Goal: Task Accomplishment & Management: Complete application form

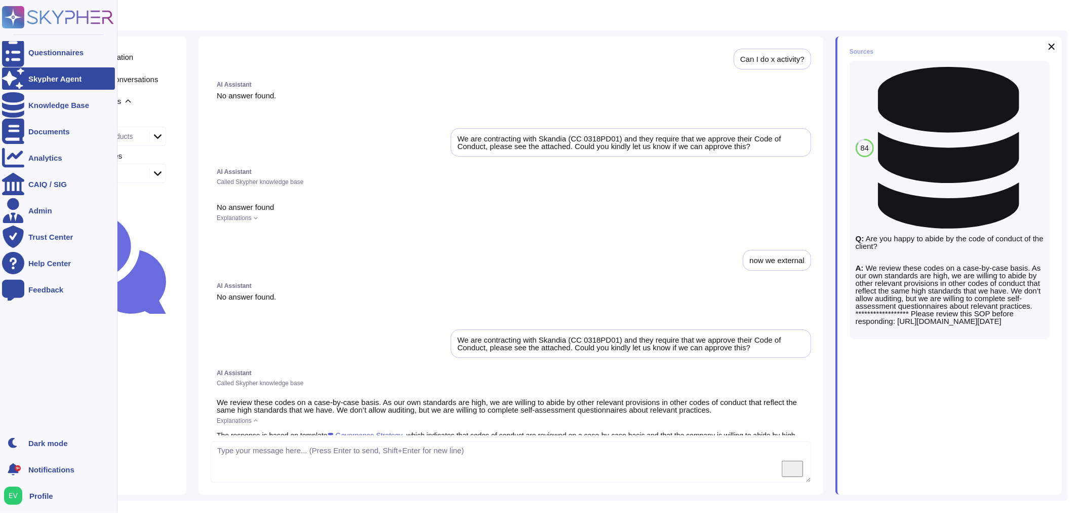
scroll to position [312, 0]
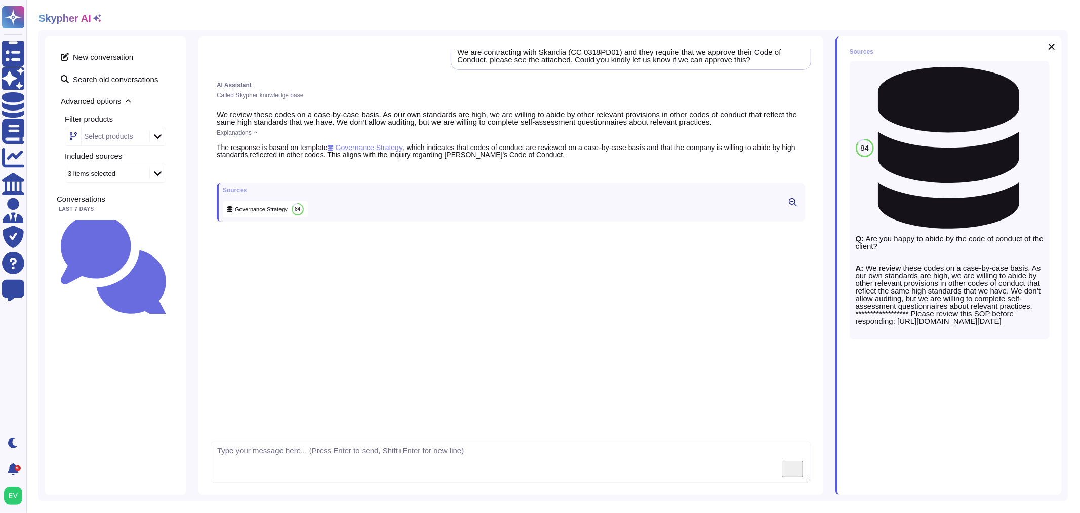
click at [382, 145] on span "Governance Strategy" at bounding box center [365, 147] width 75 height 8
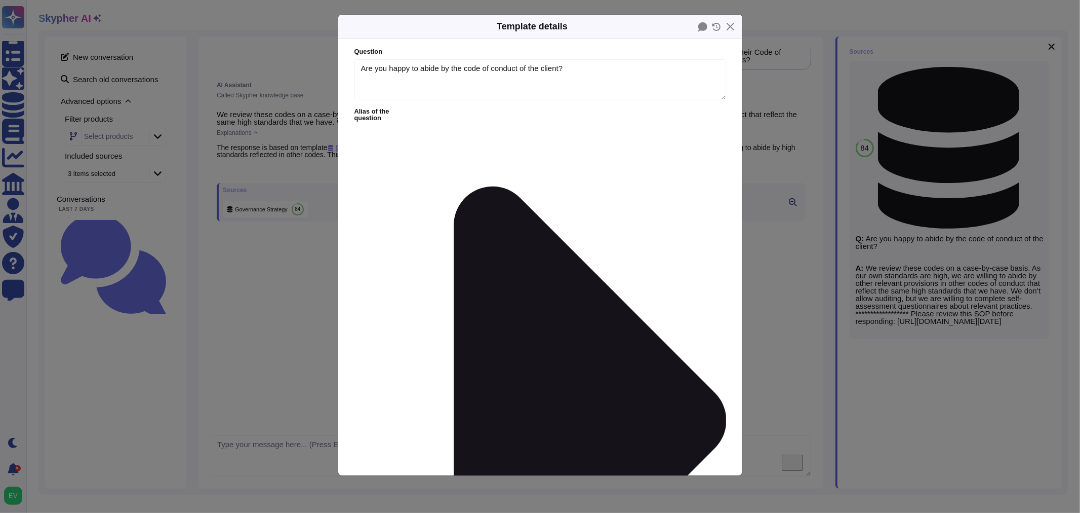
type textarea "Are you happy to abide by the code of conduct of the client?"
type textarea "**********"
click at [731, 25] on button "Close" at bounding box center [731, 27] width 16 height 16
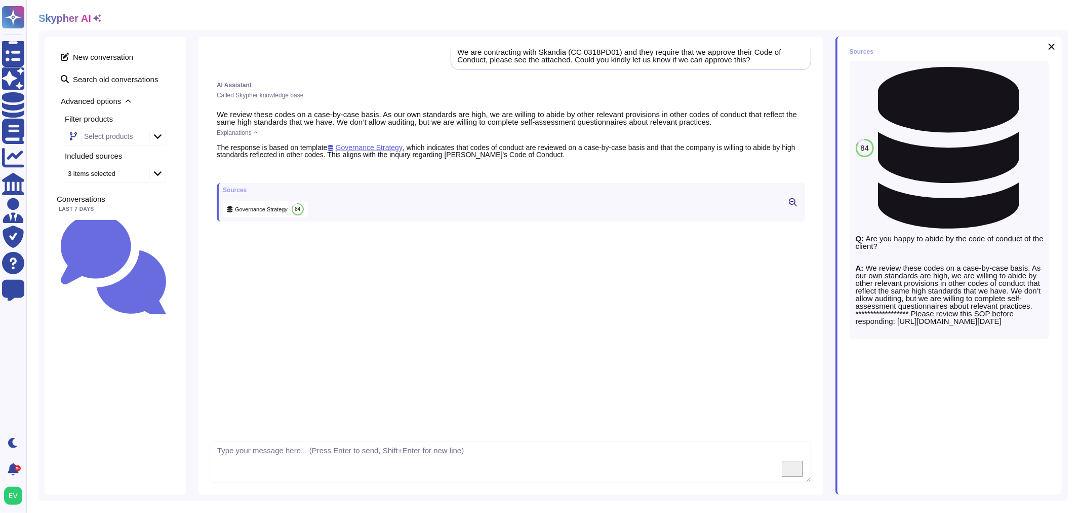
scroll to position [312, 0]
click at [370, 144] on span "Governance Strategy" at bounding box center [365, 147] width 75 height 8
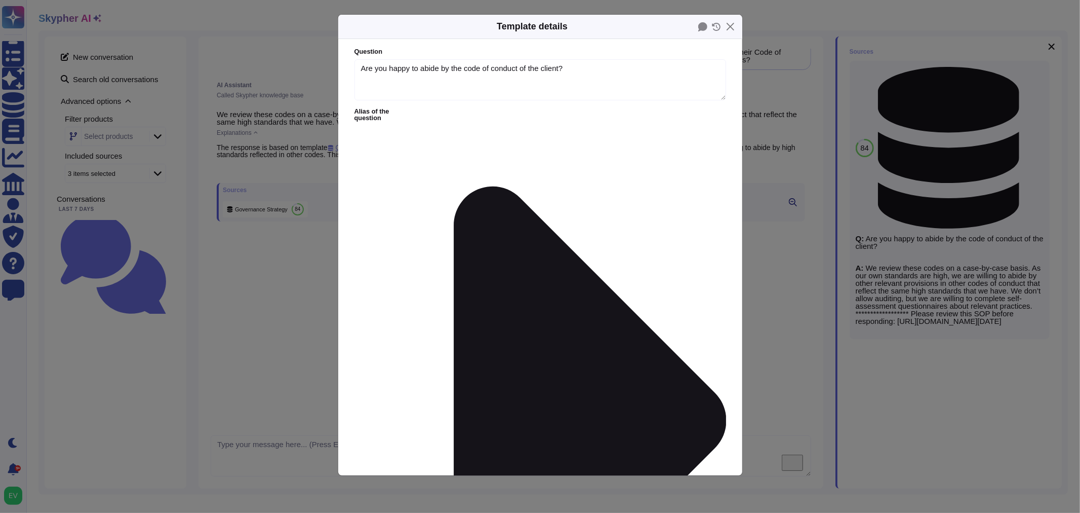
type textarea "Are you happy to abide by the code of conduct of the client?"
type textarea "**********"
click at [730, 25] on button "Close" at bounding box center [731, 27] width 16 height 16
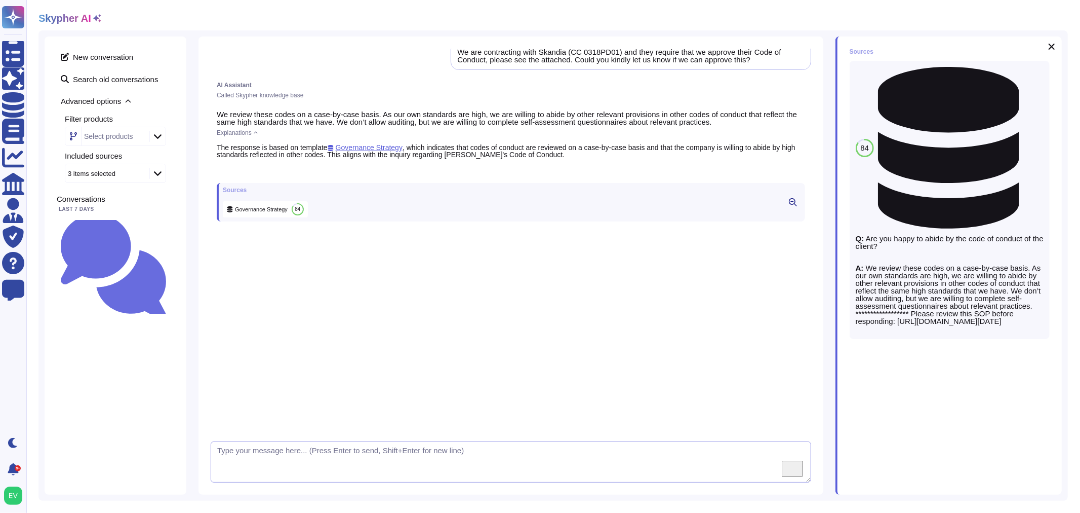
click at [274, 445] on textarea "To enrich screen reader interactions, please activate Accessibility in Grammarl…" at bounding box center [511, 462] width 601 height 42
click at [170, 263] on small "Can I do x activity?" at bounding box center [170, 266] width 0 height 7
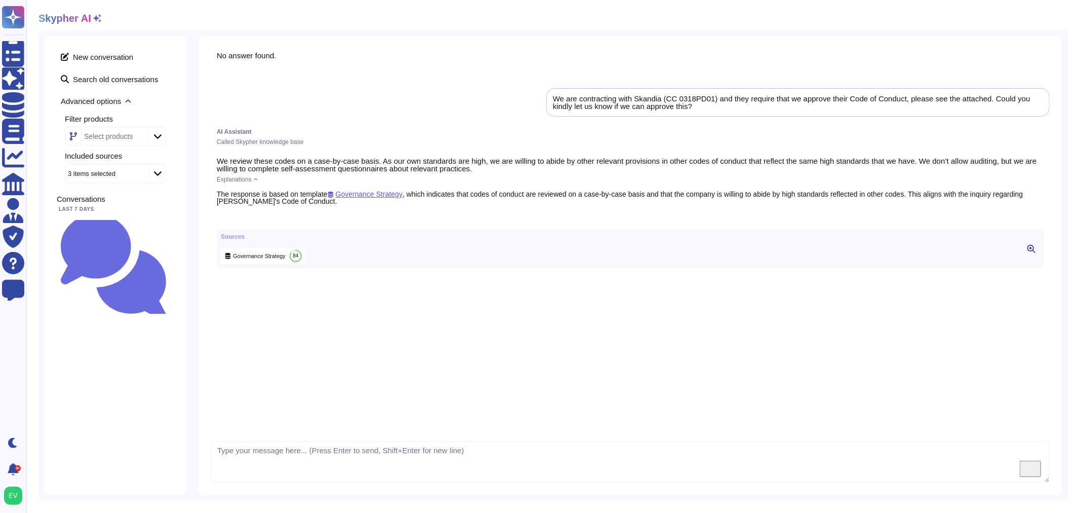
scroll to position [0, 0]
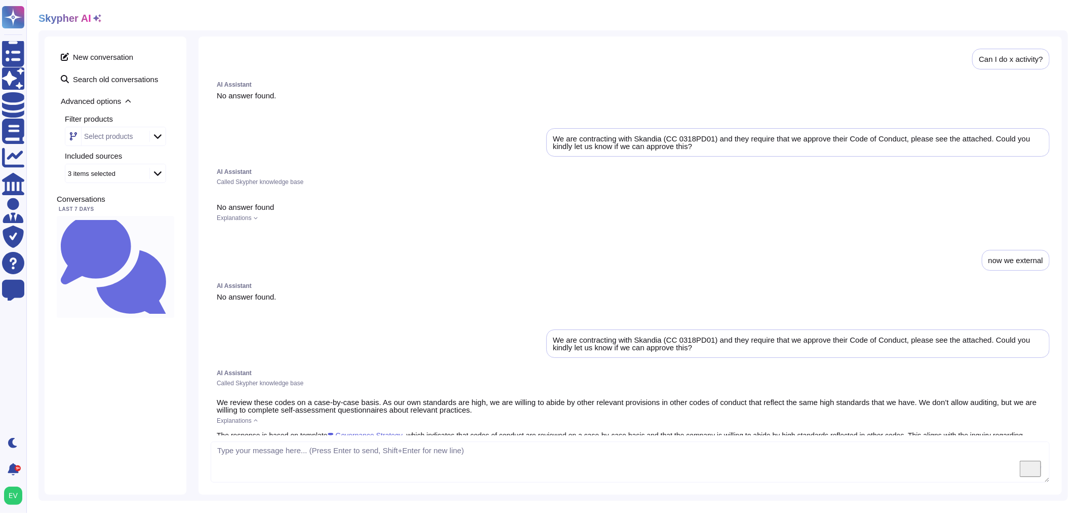
click at [170, 263] on small "Can I do x activity?" at bounding box center [170, 266] width 0 height 7
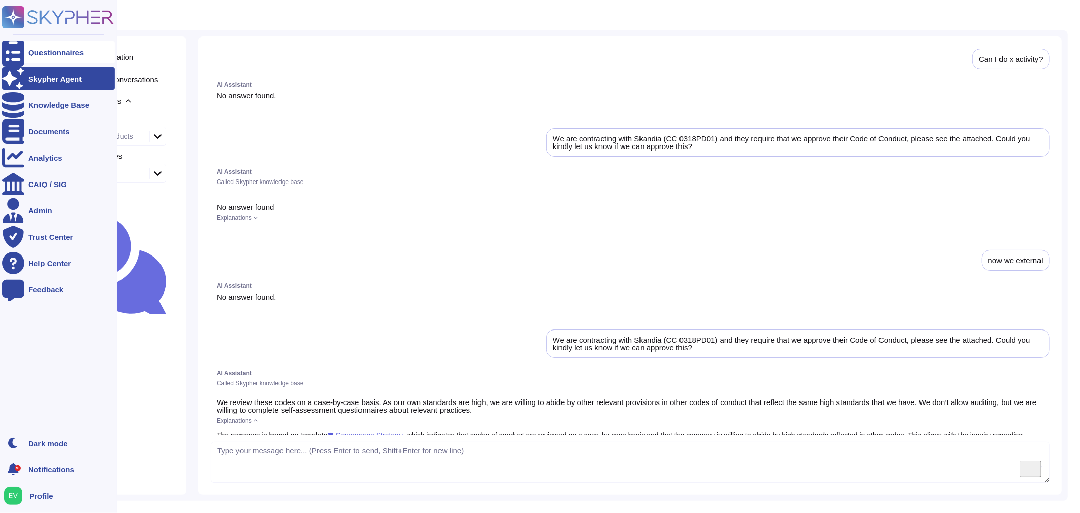
click at [16, 51] on icon at bounding box center [13, 52] width 22 height 30
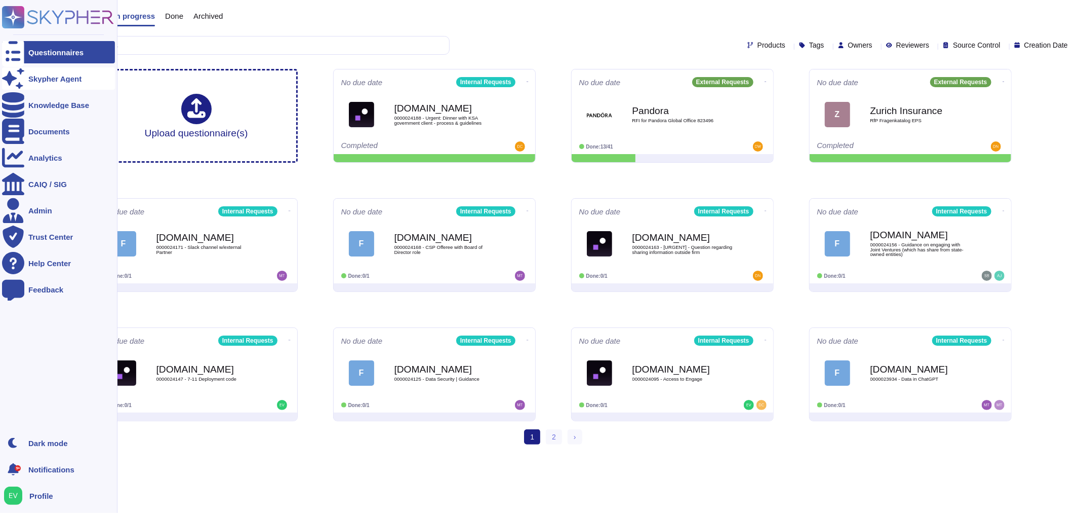
click at [33, 75] on div "Skypher Agent" at bounding box center [54, 79] width 53 height 8
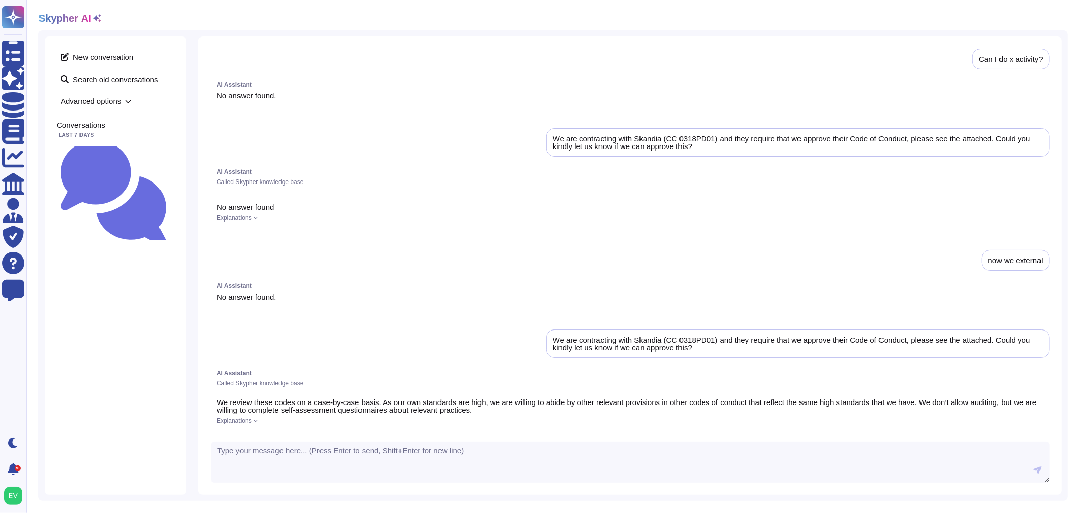
scroll to position [312, 0]
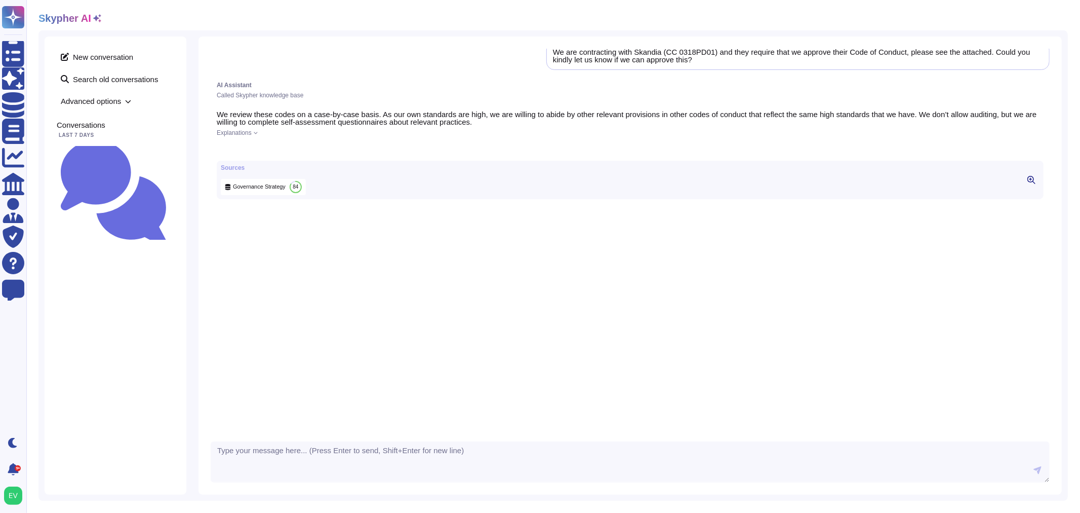
click at [313, 129] on div "We review these codes on a case-by-case basis. As our own standards are high, w…" at bounding box center [630, 154] width 839 height 101
click at [248, 133] on span "Explanations" at bounding box center [234, 133] width 35 height 6
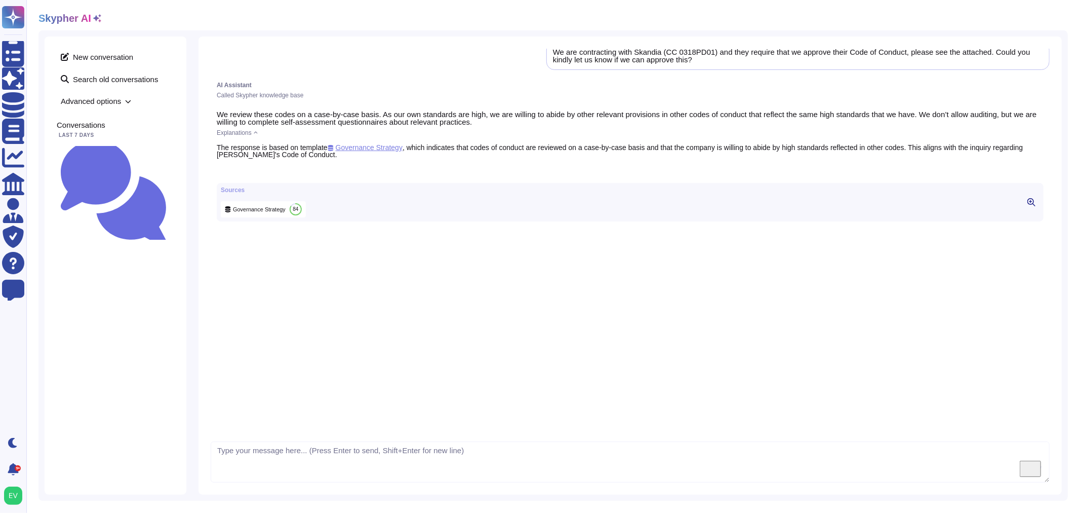
click at [362, 150] on span "Governance Strategy" at bounding box center [365, 147] width 75 height 8
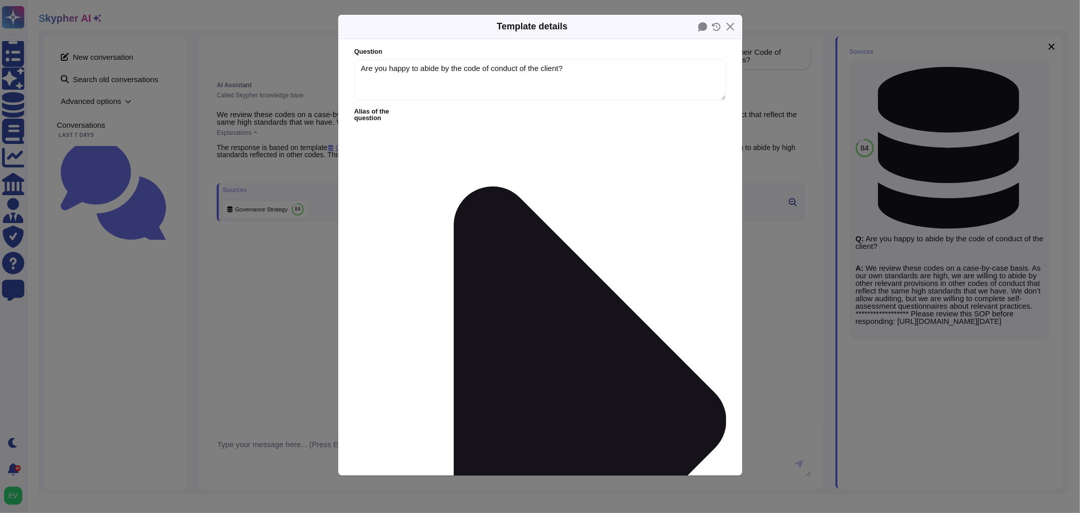
type textarea "Are you happy to abide by the code of conduct of the client?"
type textarea "**********"
click at [732, 26] on button "Close" at bounding box center [731, 27] width 16 height 16
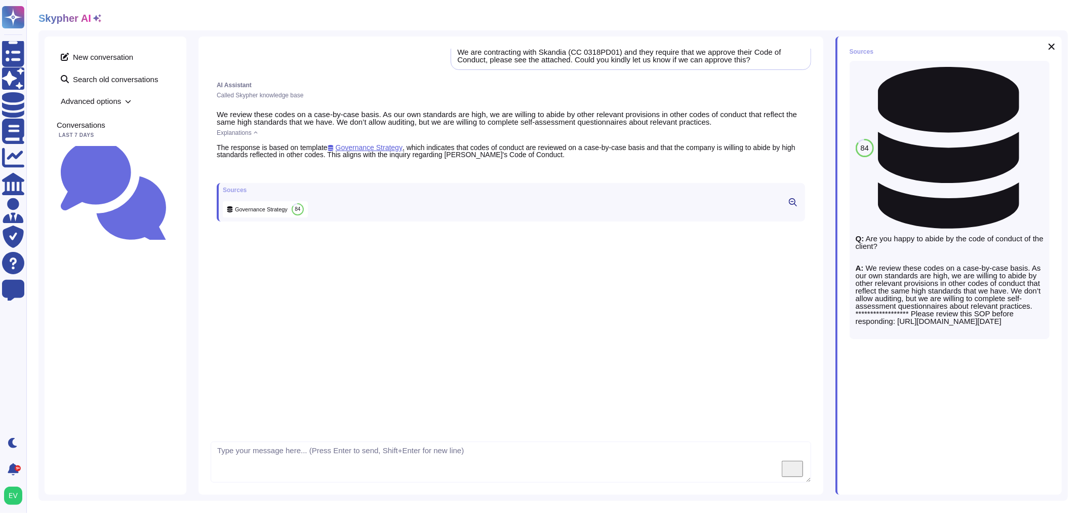
scroll to position [312, 0]
click at [90, 53] on span "New conversation" at bounding box center [116, 57] width 118 height 16
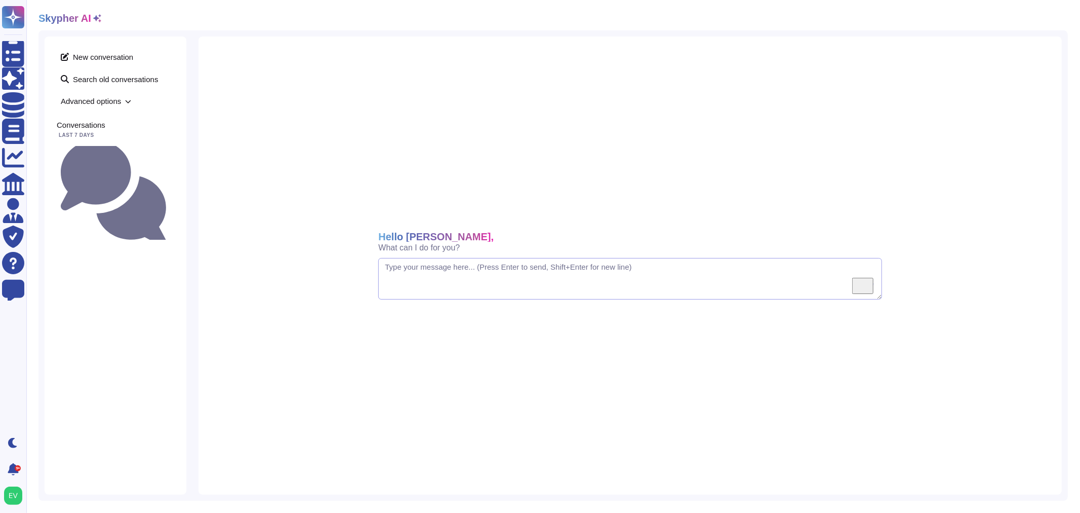
click at [431, 275] on textarea "To enrich screen reader interactions, please activate Accessibility in Grammarl…" at bounding box center [630, 279] width 504 height 42
type textarea "What is our strategy for third parties?"
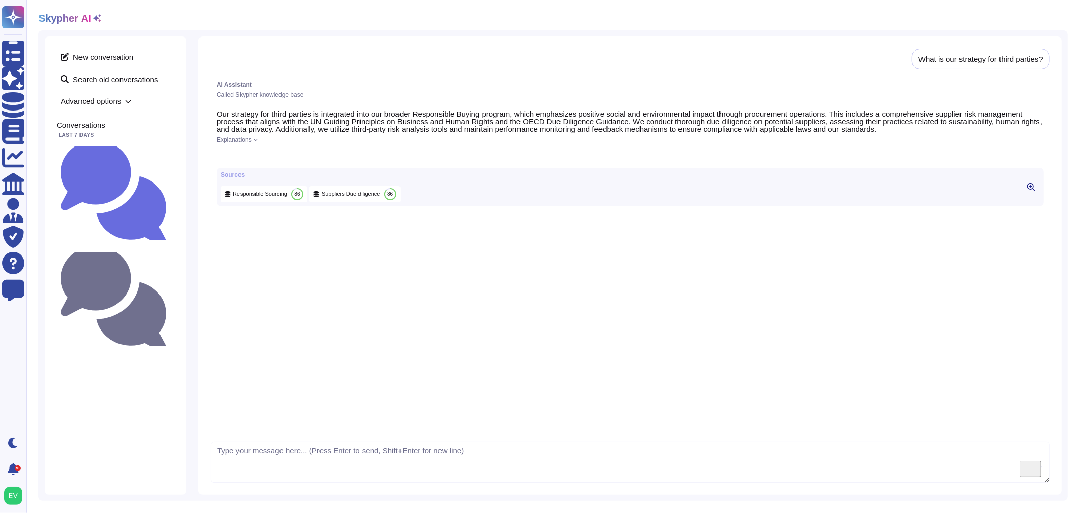
click at [260, 198] on span "Responsible Sourcing" at bounding box center [260, 194] width 54 height 8
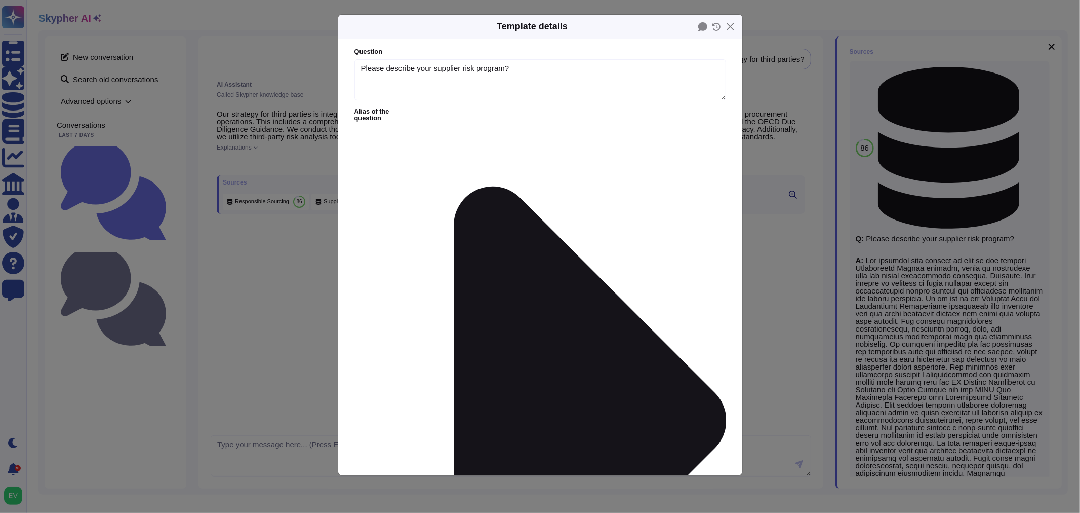
type textarea "Please describe your supplier risk program?"
type textarea "Our supplier risk program is part of our broader Responsible Buying program, wh…"
click at [732, 29] on button "Close" at bounding box center [731, 27] width 16 height 16
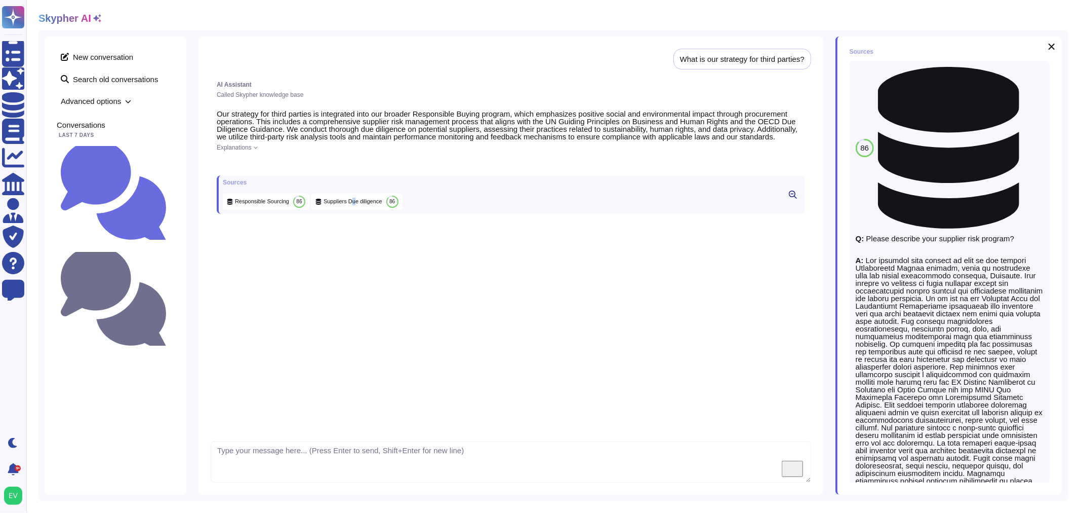
click at [350, 205] on span "Suppliers Due diligence" at bounding box center [353, 202] width 59 height 8
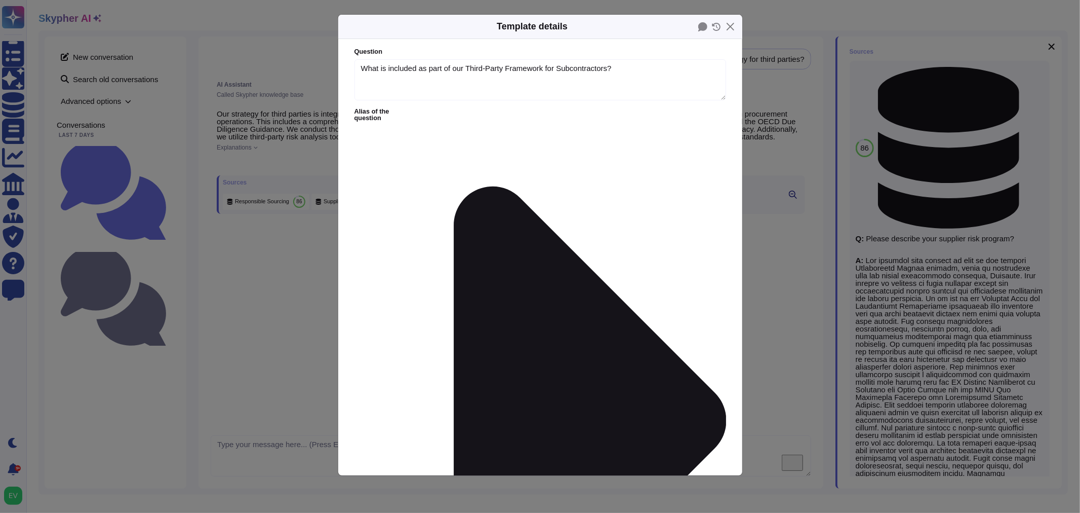
type textarea "What is included as part of our Third-Party Framework for Subcontractors?"
type textarea "Contract with each Third-Party Financial viability Identification of adherence …"
click at [728, 23] on button "Close" at bounding box center [731, 27] width 16 height 16
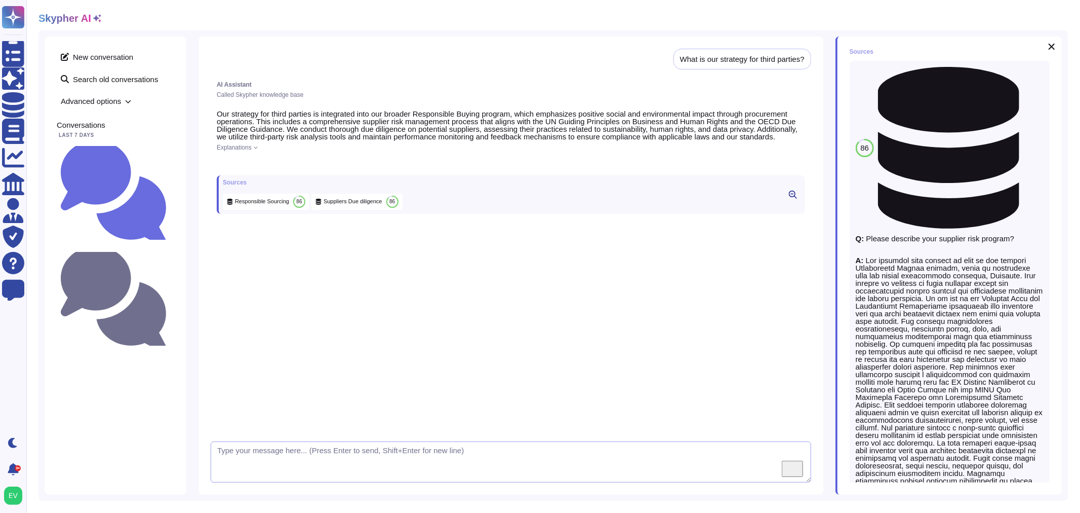
click at [299, 457] on textarea "To enrich screen reader interactions, please activate Accessibility in Grammarl…" at bounding box center [511, 462] width 601 height 42
type textarea "Can you search in internal product only?"
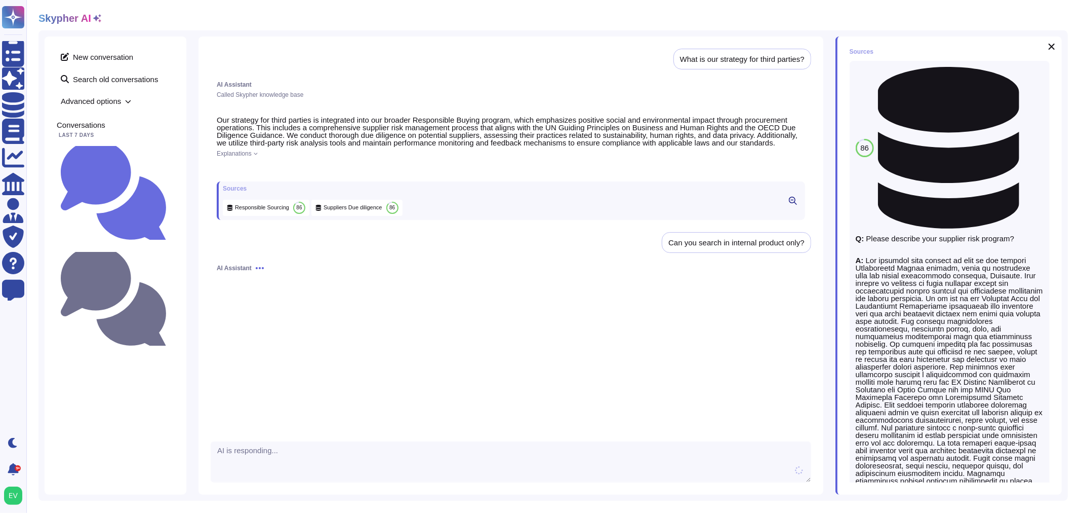
scroll to position [199, 0]
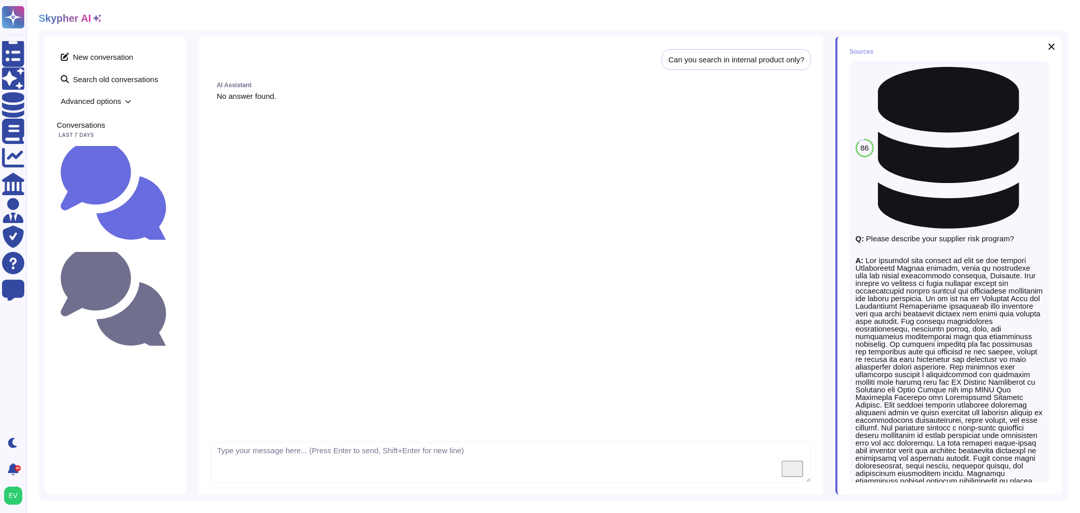
click at [95, 95] on span "Advanced options" at bounding box center [116, 101] width 118 height 16
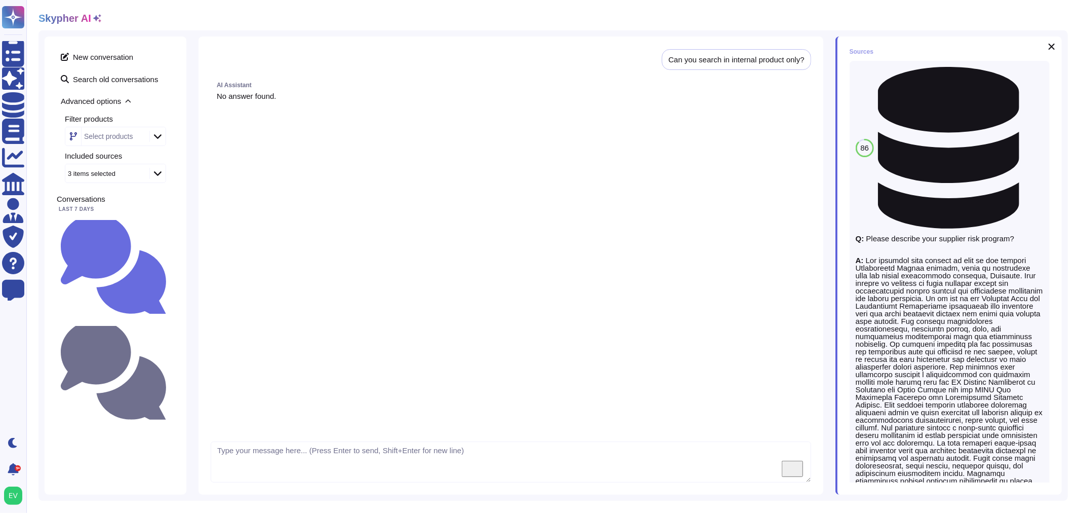
click at [127, 134] on div "Select products" at bounding box center [108, 136] width 49 height 7
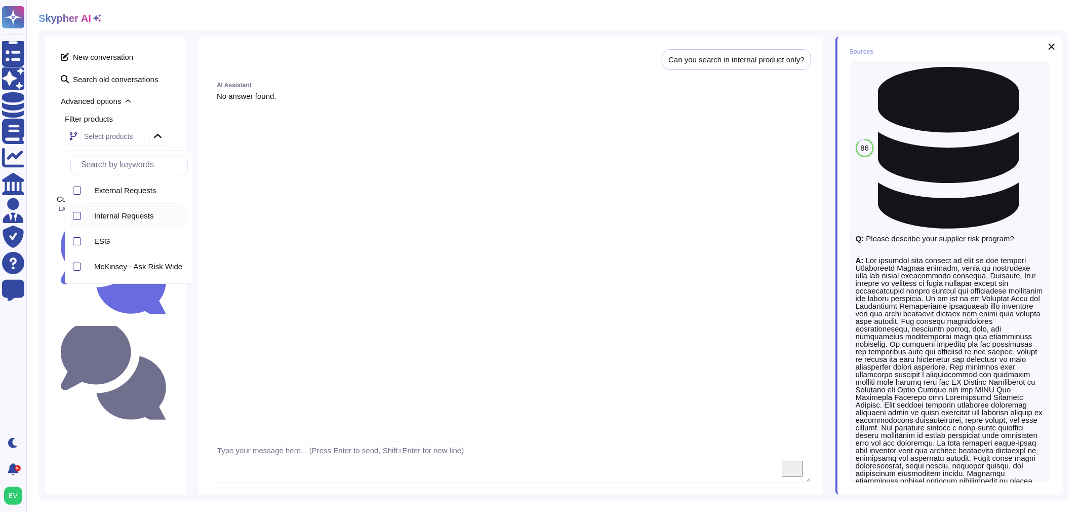
click at [72, 216] on div at bounding box center [75, 216] width 11 height 23
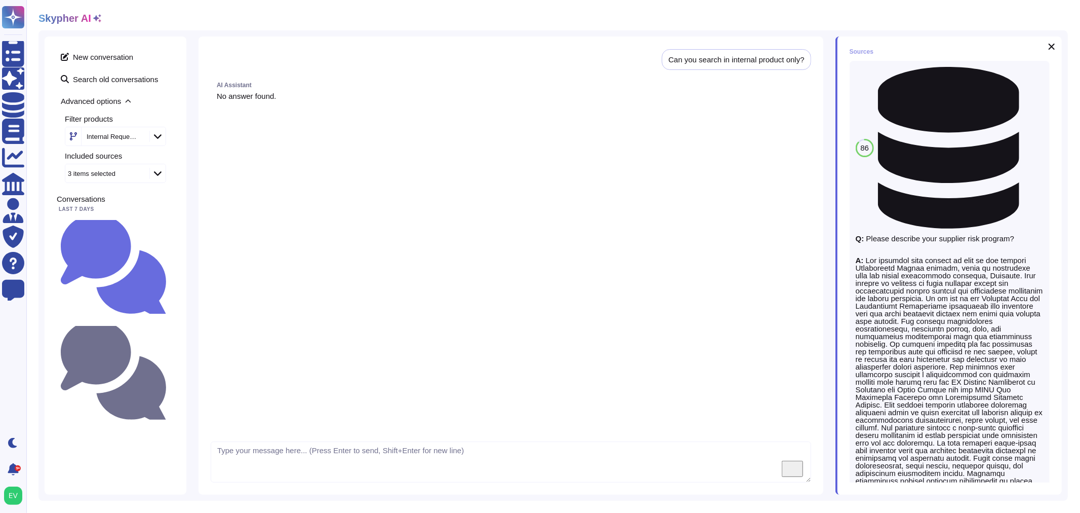
click at [174, 373] on div "New conversation Search old conversations Advanced options Filter products Inte…" at bounding box center [116, 265] width 142 height 458
drag, startPoint x: 655, startPoint y: 57, endPoint x: 803, endPoint y: 59, distance: 147.4
click at [803, 59] on div "What is our strategy for third parties? AI Assistant Called Skypher knowledge b…" at bounding box center [511, 242] width 601 height 387
click at [271, 454] on textarea "To enrich screen reader interactions, please activate Accessibility in Grammarl…" at bounding box center [511, 462] width 601 height 42
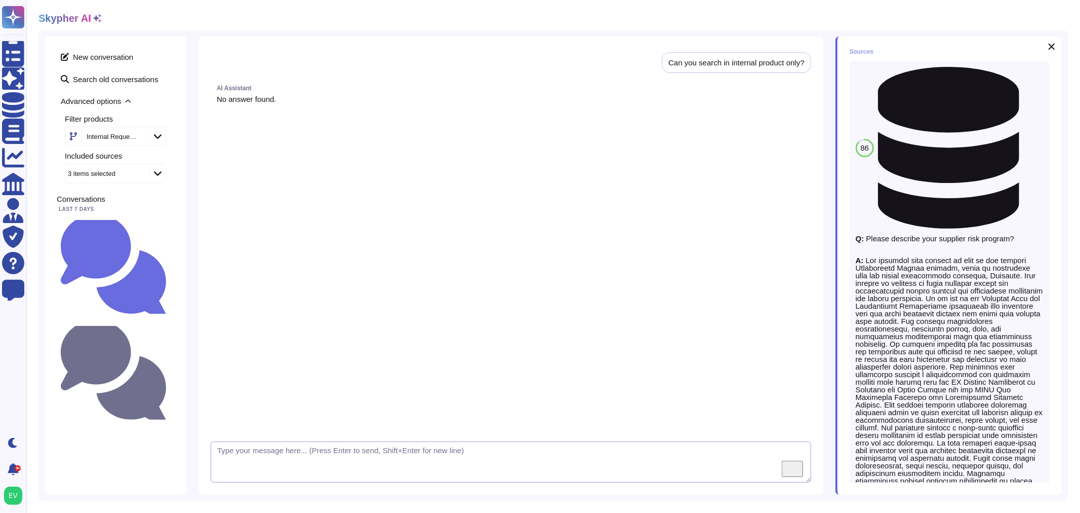
paste textarea "CareCUBE"
drag, startPoint x: 261, startPoint y: 460, endPoint x: 179, endPoint y: 454, distance: 82.3
click at [179, 454] on div "New conversation Search old conversations Advanced options Filter products Inte…" at bounding box center [553, 265] width 1030 height 470
type textarea "C"
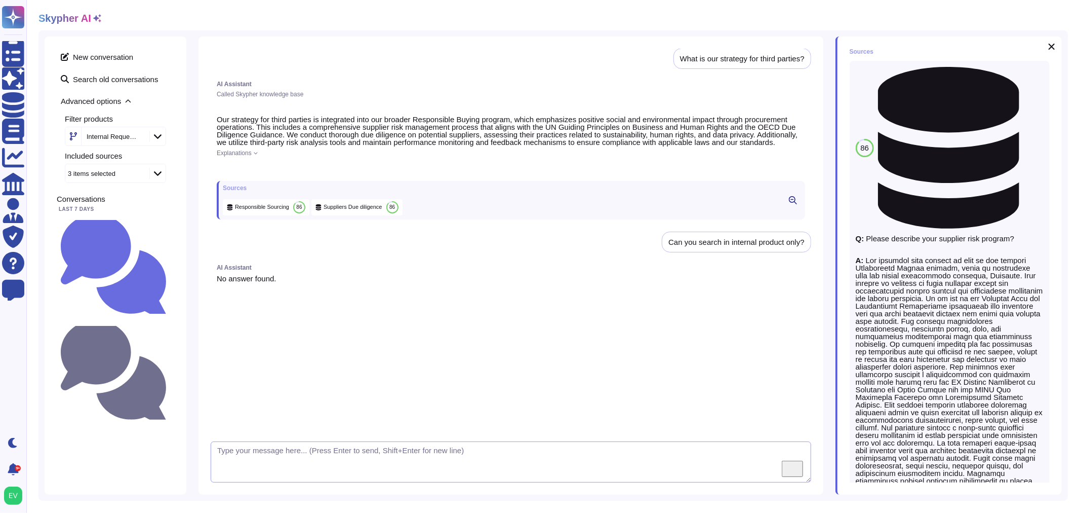
scroll to position [0, 0]
type textarea "What is our strategy for third parties interactions"
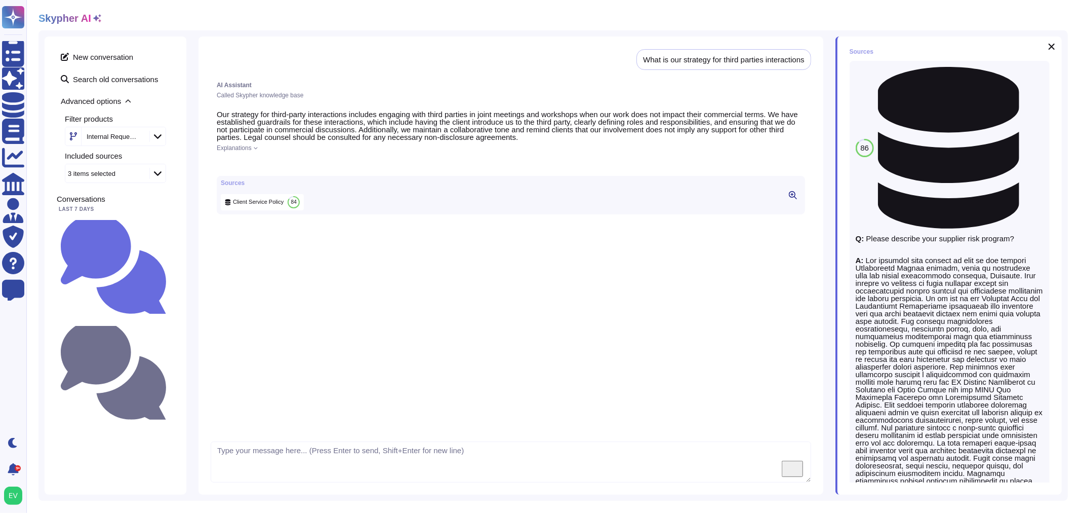
click at [239, 148] on span "Explanations" at bounding box center [234, 148] width 35 height 6
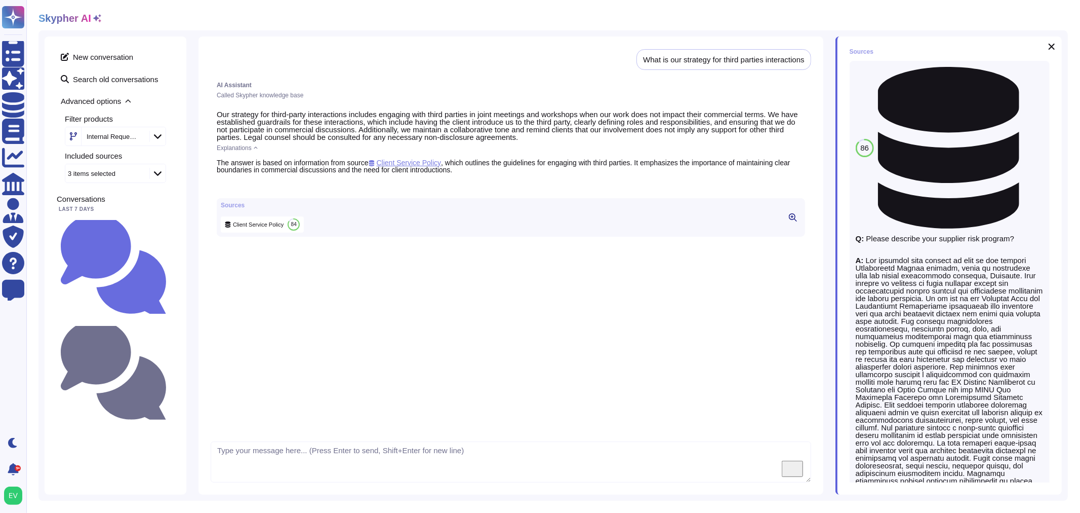
click at [421, 163] on span "Client Service Policy" at bounding box center [405, 163] width 73 height 8
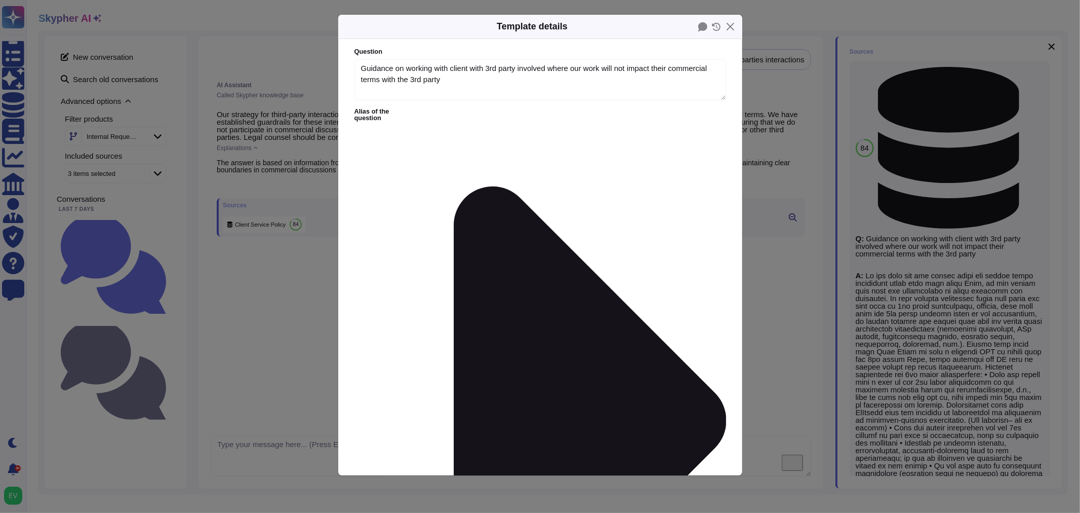
type textarea "Guidance on working with client with 3rd party involved where our work will not…"
type textarea "Lo ips dolo sit ame consec adipi eli seddoe tempo incididunt utlab etdo magn al…"
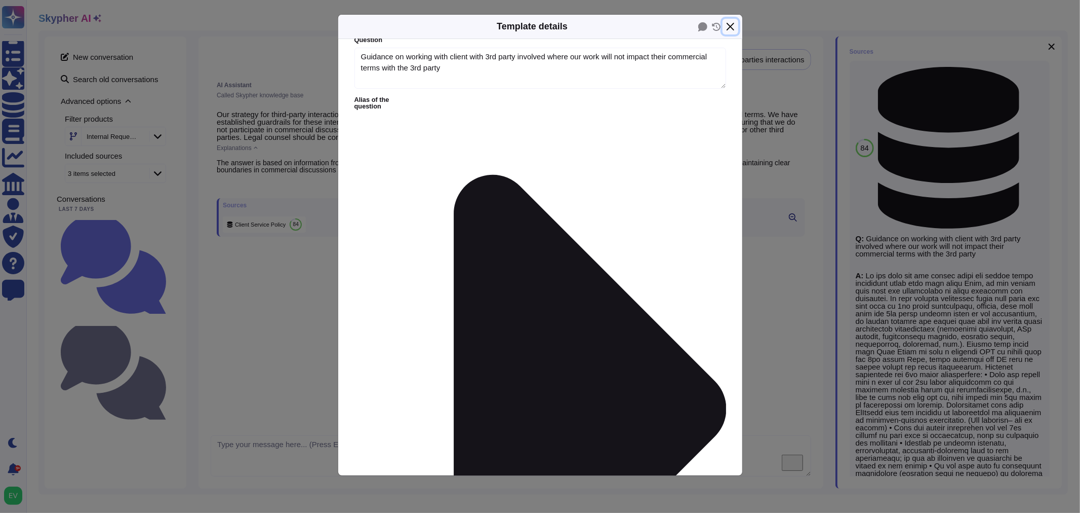
click at [725, 26] on button "Close" at bounding box center [731, 27] width 16 height 16
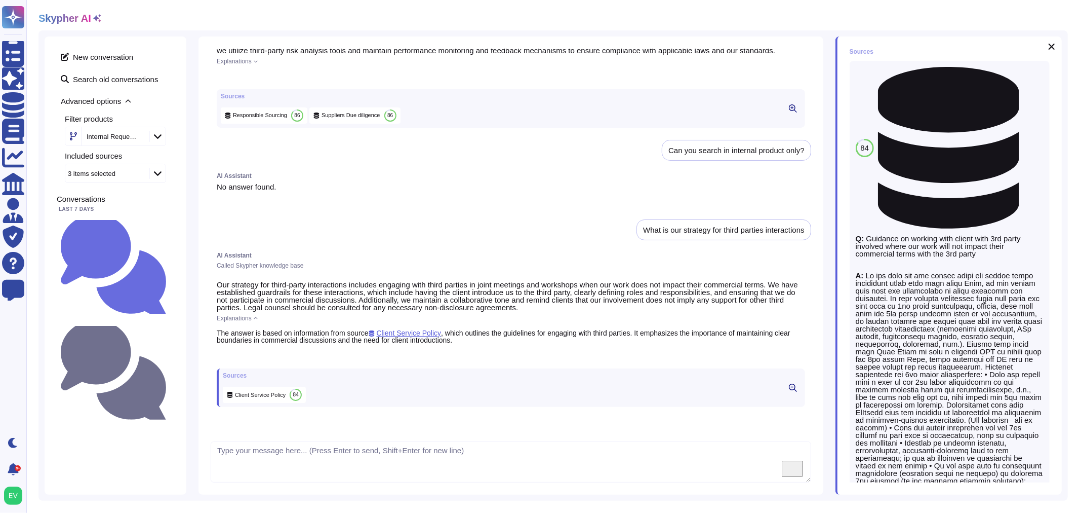
scroll to position [0, 0]
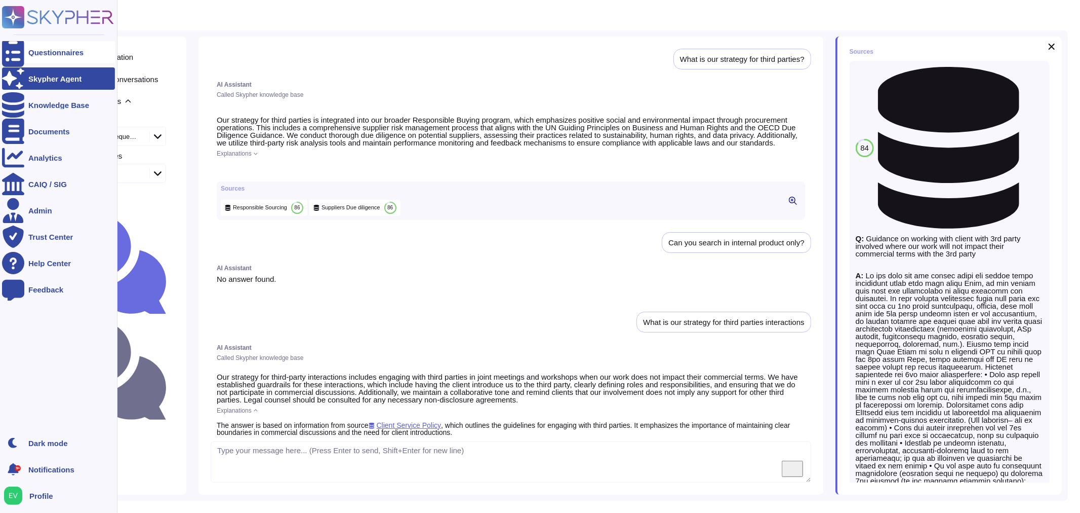
click at [22, 51] on div at bounding box center [13, 52] width 22 height 22
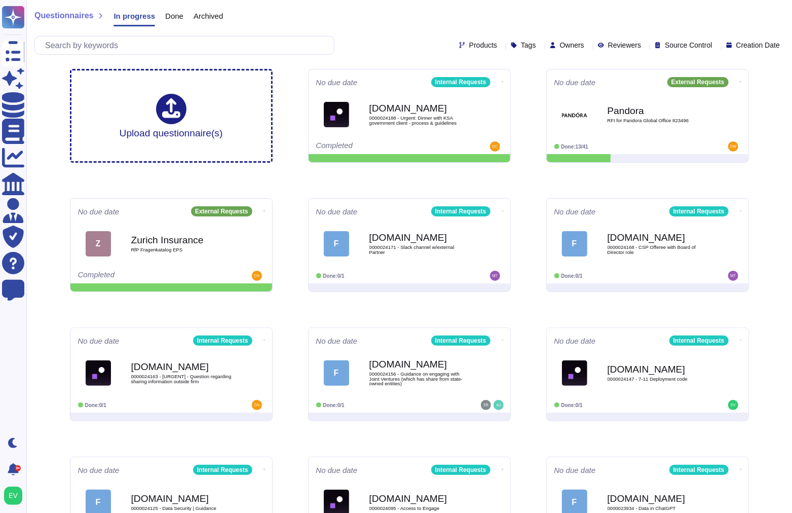
click at [63, 19] on span "Questionnaires" at bounding box center [63, 16] width 59 height 8
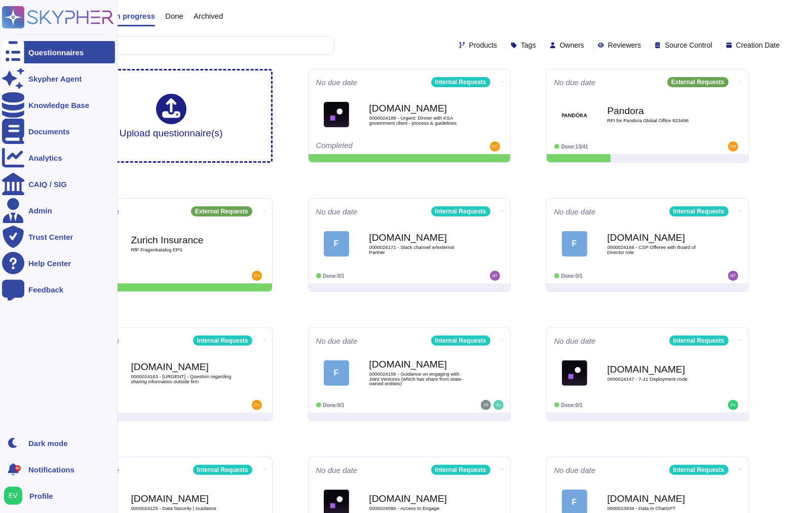
click at [18, 15] on rect at bounding box center [13, 17] width 22 height 22
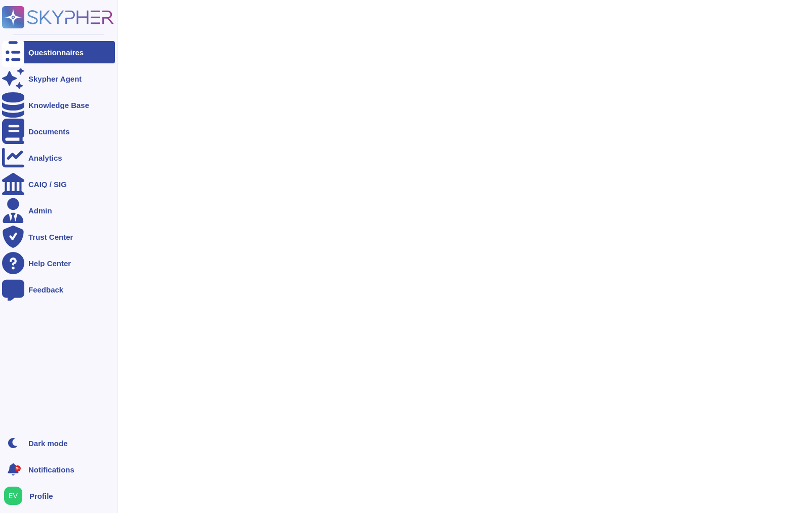
click at [77, 49] on div "Questionnaires" at bounding box center [55, 53] width 55 height 8
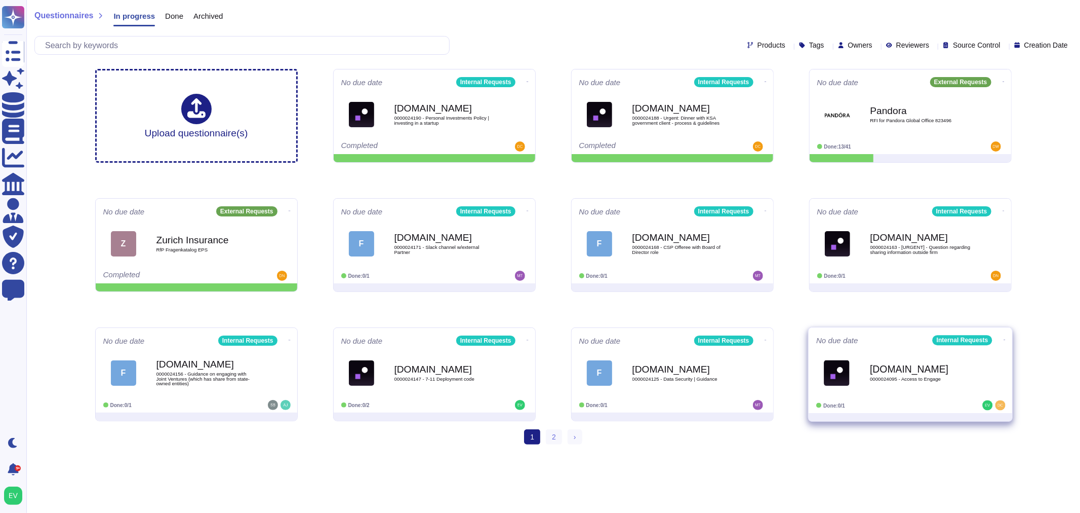
click at [961, 381] on div "[DOMAIN_NAME] 0000024095 - Access to Engage" at bounding box center [921, 372] width 102 height 41
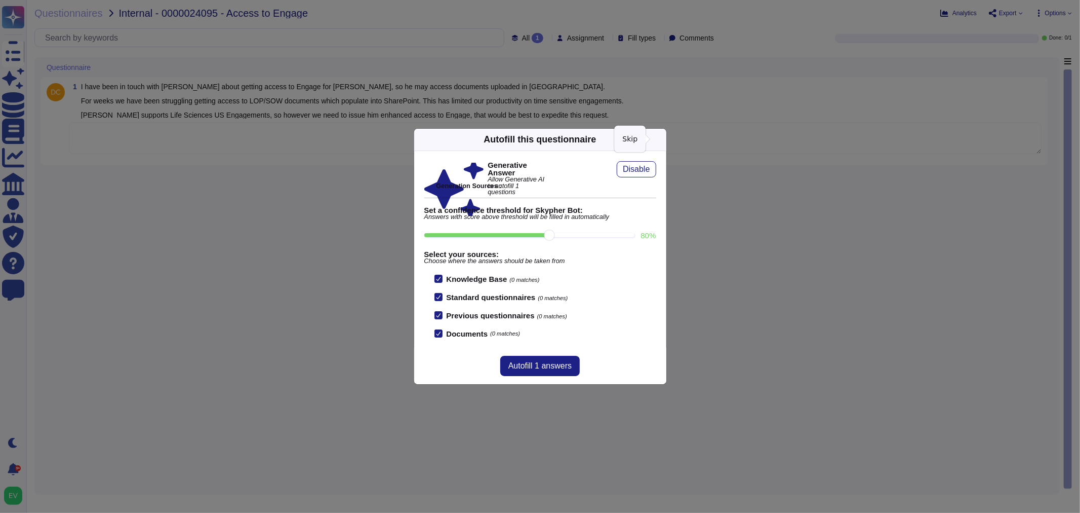
click at [661, 139] on icon at bounding box center [661, 139] width 0 height 0
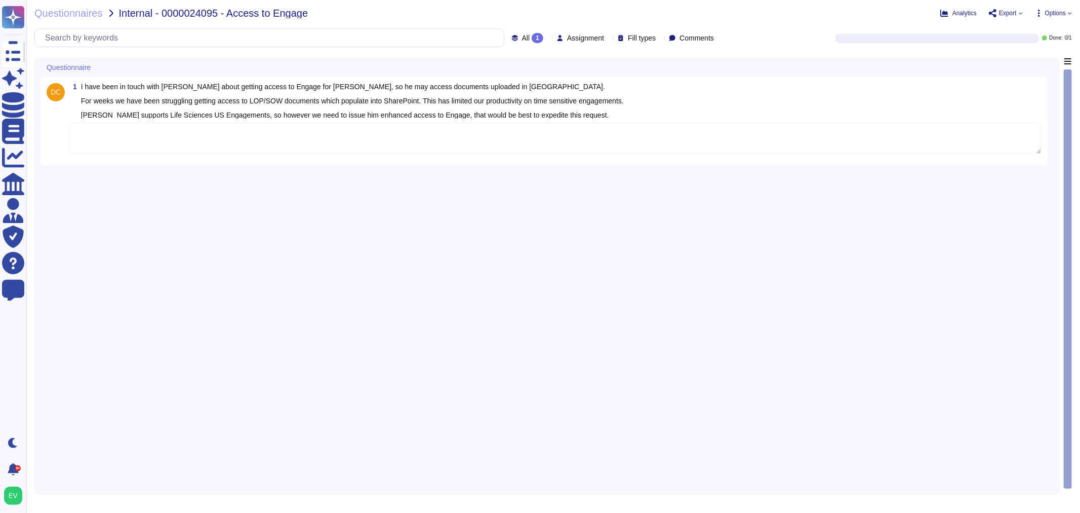
click at [173, 137] on textarea at bounding box center [555, 138] width 973 height 31
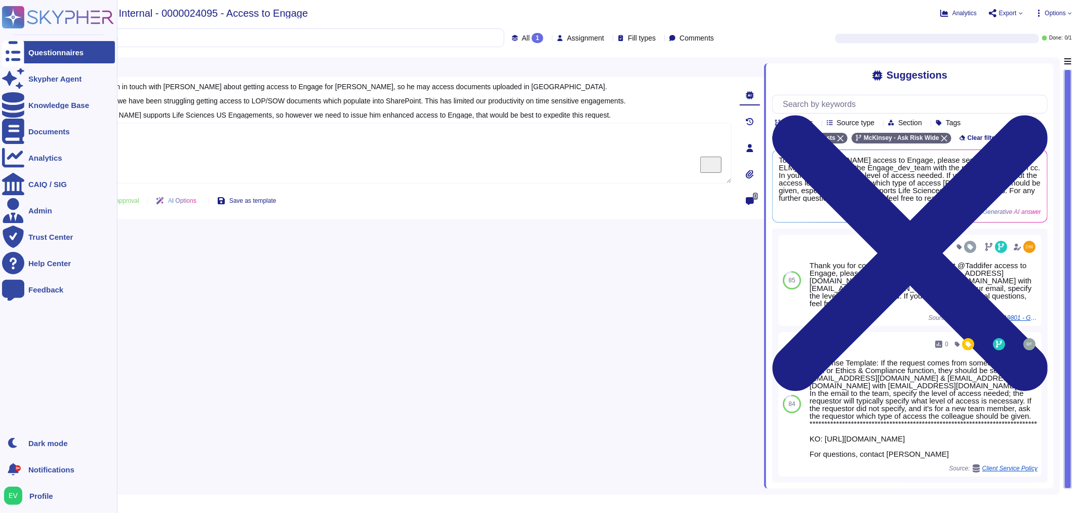
click at [70, 15] on icon at bounding box center [58, 17] width 112 height 22
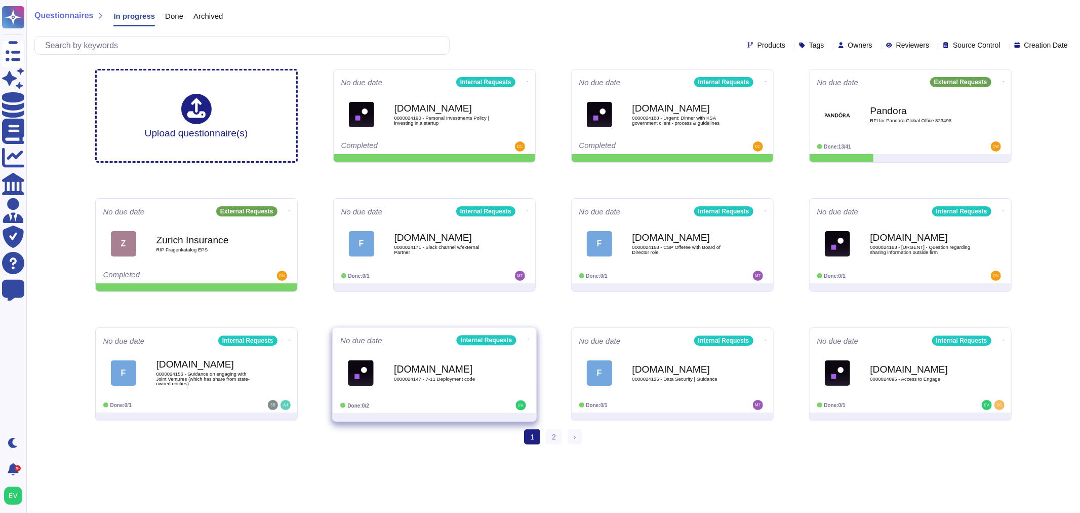
click at [438, 373] on b "[DOMAIN_NAME]" at bounding box center [445, 369] width 102 height 10
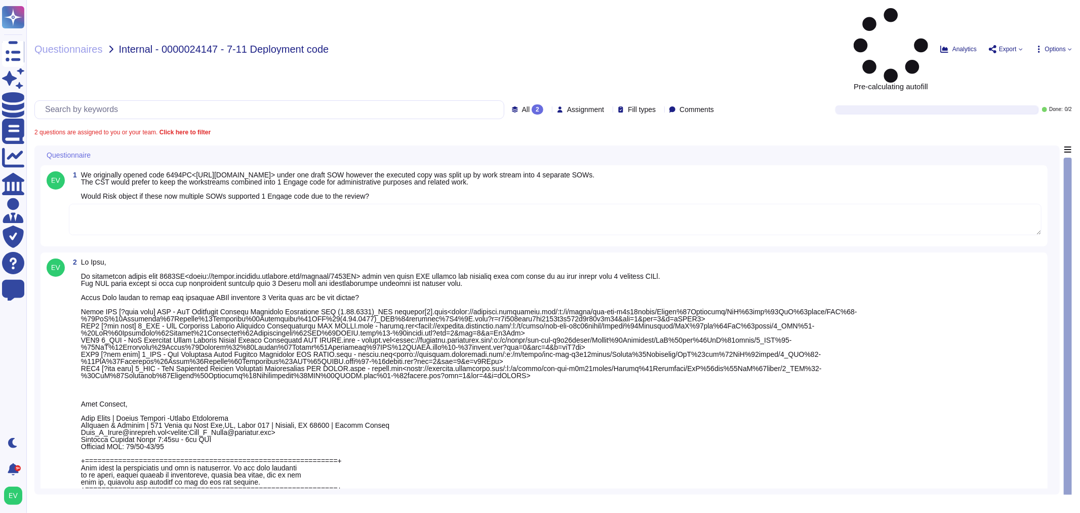
drag, startPoint x: 168, startPoint y: 148, endPoint x: 218, endPoint y: 147, distance: 50.2
click at [170, 204] on textarea "To enrich screen reader interactions, please activate Accessibility in Grammarl…" at bounding box center [555, 219] width 973 height 31
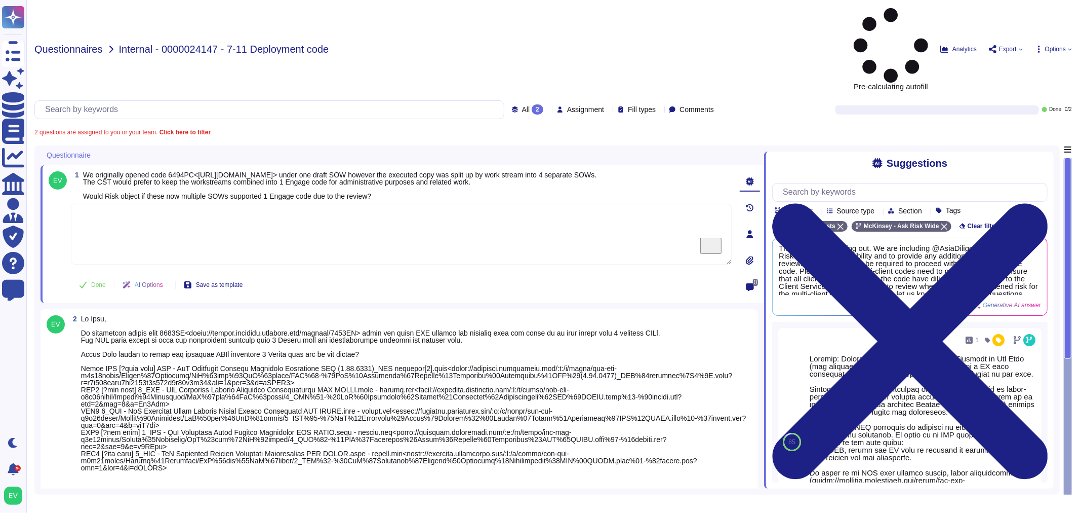
click at [55, 44] on span "Questionnaires" at bounding box center [68, 49] width 68 height 10
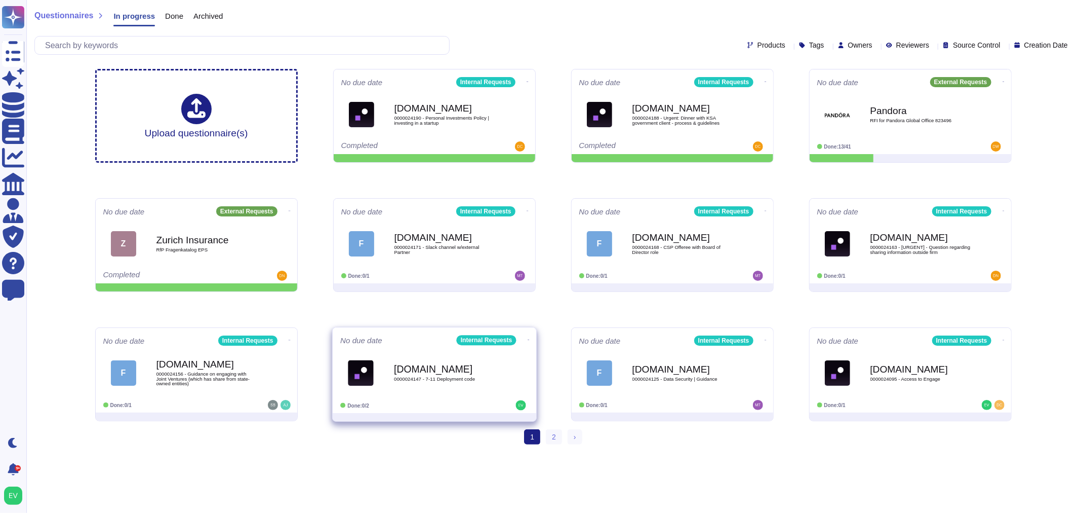
click at [527, 339] on icon at bounding box center [528, 339] width 2 height 1
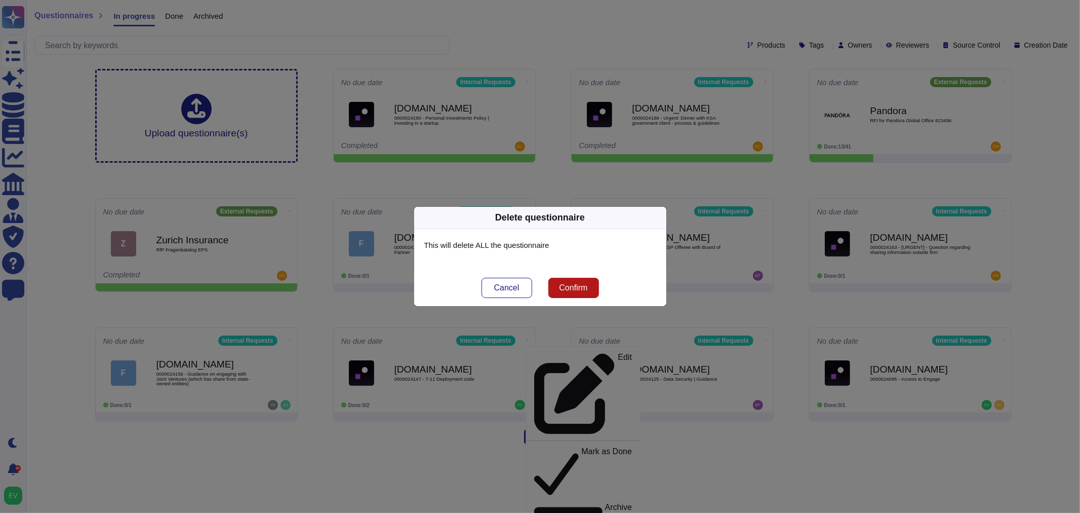
click at [570, 293] on button "Confirm" at bounding box center [574, 288] width 51 height 20
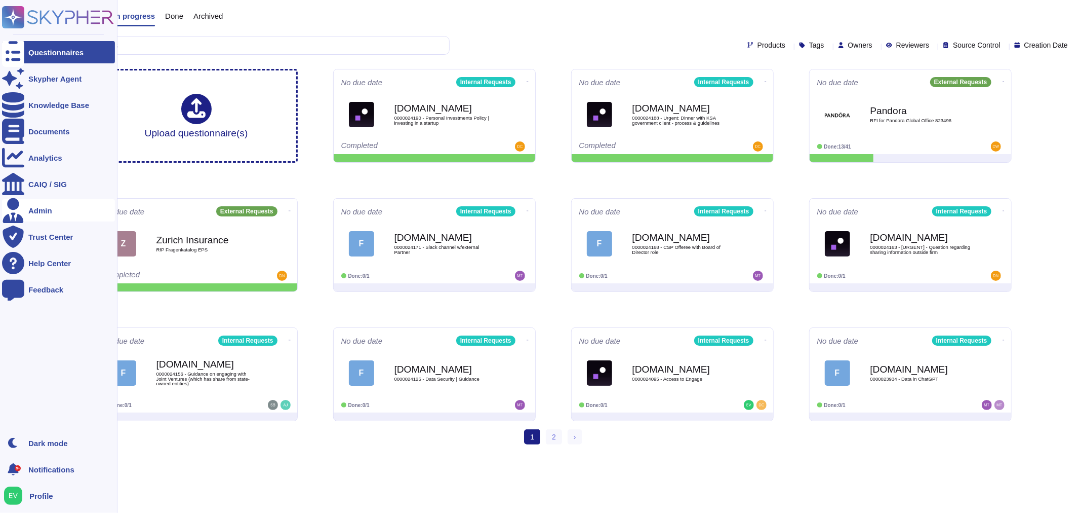
click at [41, 203] on div "Admin" at bounding box center [58, 210] width 113 height 22
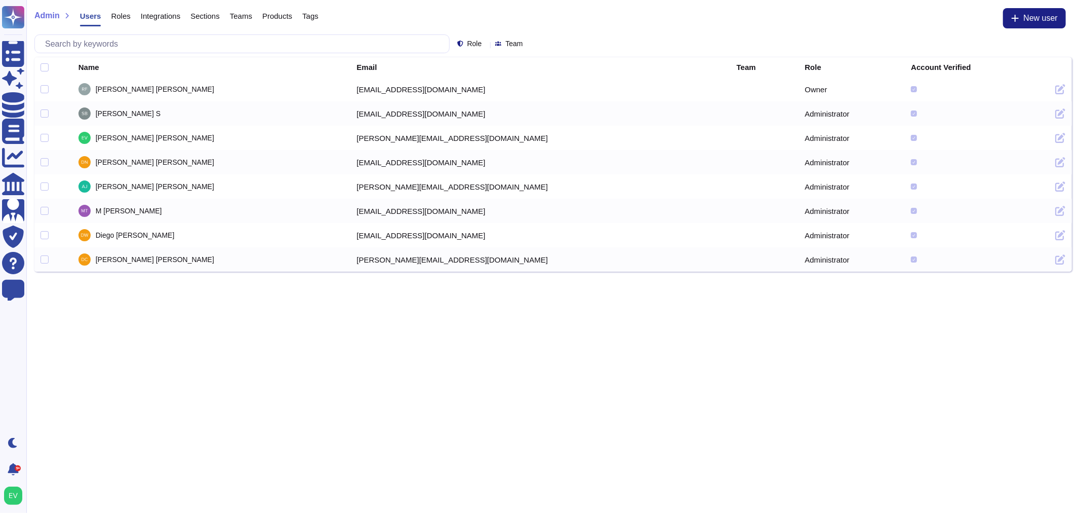
click at [159, 12] on span "Integrations" at bounding box center [161, 16] width 40 height 8
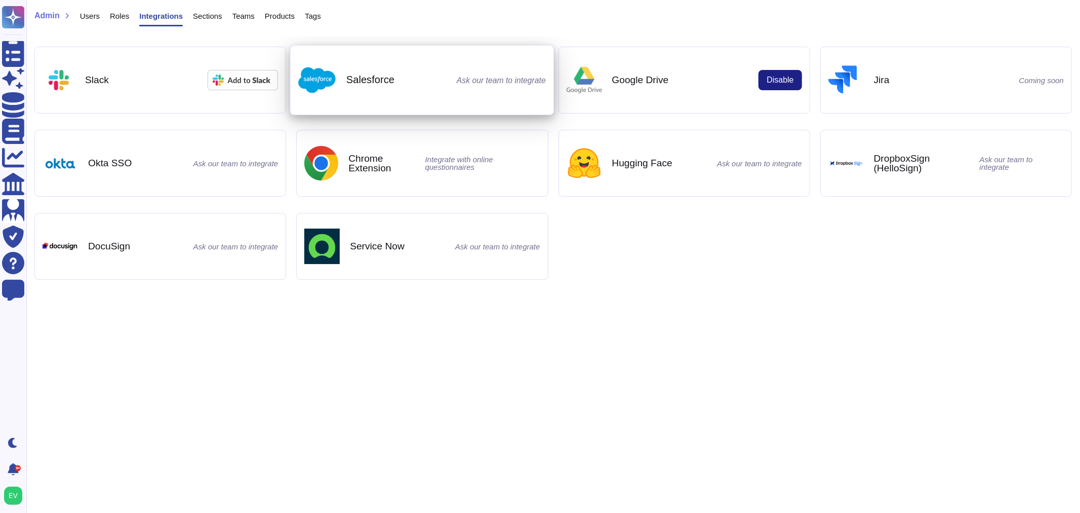
click at [453, 103] on div "Salesforce Ask our team to integrate" at bounding box center [423, 80] width 248 height 53
click at [462, 72] on div "Salesforce Ask our team to integrate" at bounding box center [423, 80] width 248 height 53
click at [462, 76] on span "Ask our team to integrate" at bounding box center [501, 80] width 89 height 8
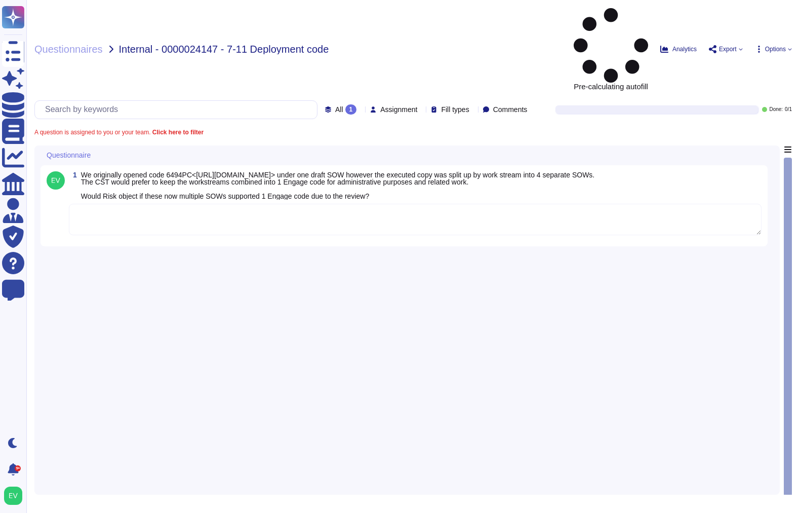
click at [185, 204] on textarea at bounding box center [415, 219] width 693 height 31
